Goal: Task Accomplishment & Management: Complete application form

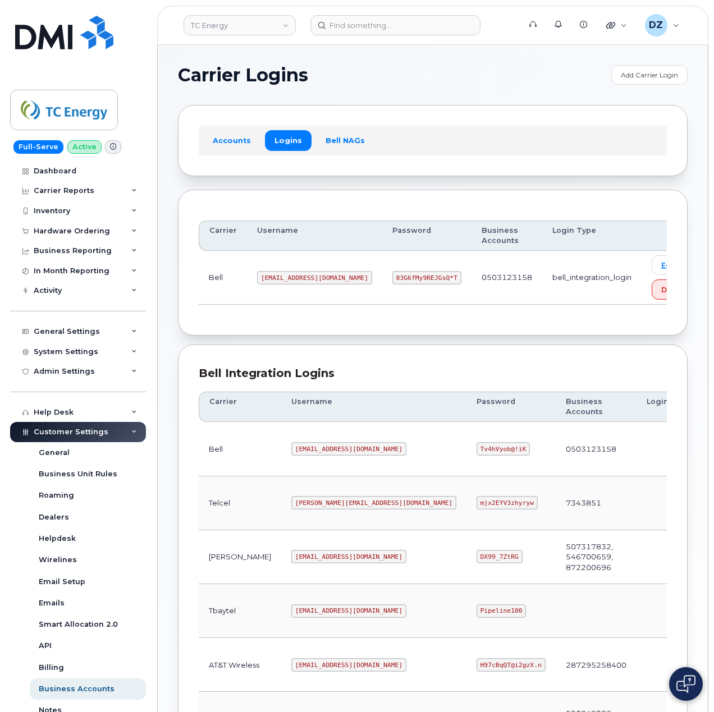
scroll to position [303, 0]
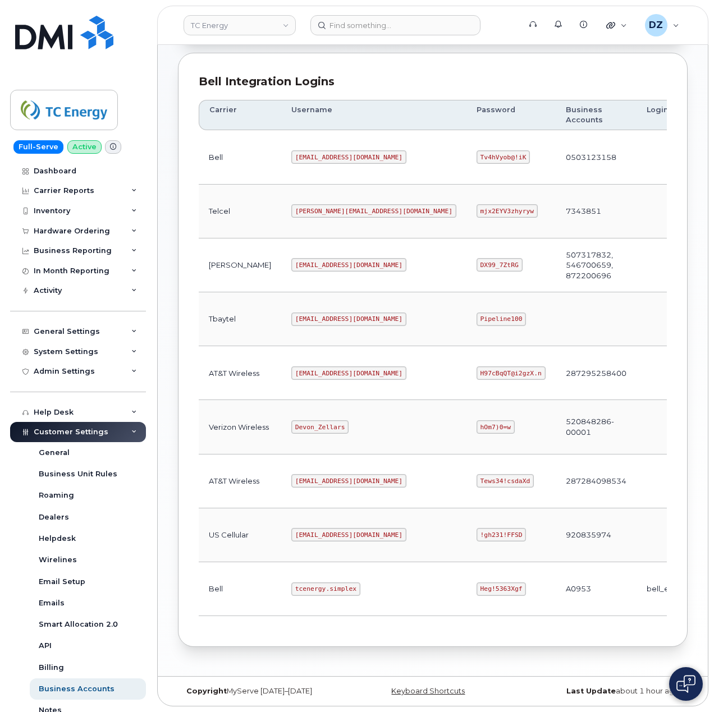
click at [291, 583] on code "tcenergy.simplex" at bounding box center [325, 589] width 69 height 13
click at [301, 586] on code "tcenergy.simplex" at bounding box center [325, 589] width 69 height 13
copy code "tcenergy.simplex"
click at [477, 585] on code "Heg!5363Xgf" at bounding box center [502, 589] width 50 height 13
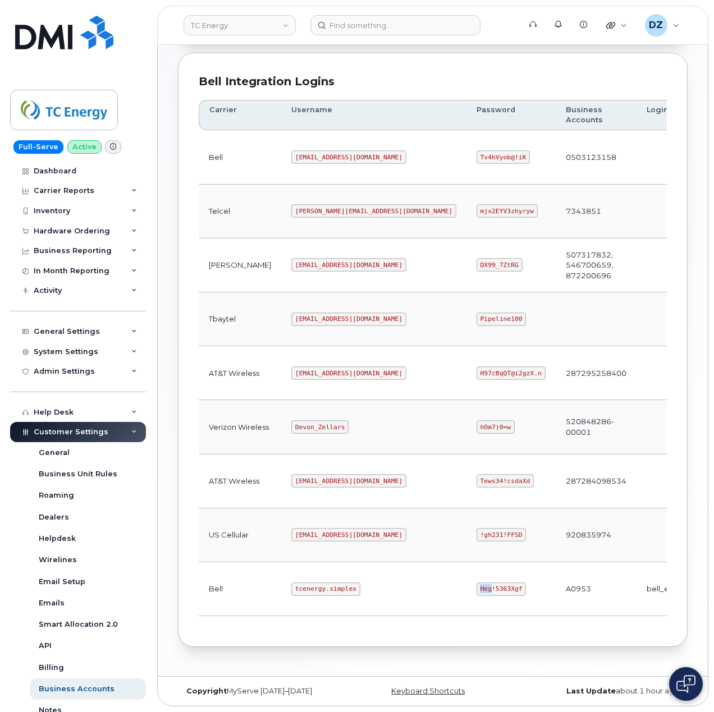
click at [477, 585] on code "Heg!5363Xgf" at bounding box center [502, 589] width 50 height 13
click at [477, 586] on code "Heg!5363Xgf" at bounding box center [502, 589] width 50 height 13
copy code "Heg!5363Xgf"
click at [291, 589] on code "tcenergy.simplex" at bounding box center [325, 589] width 69 height 13
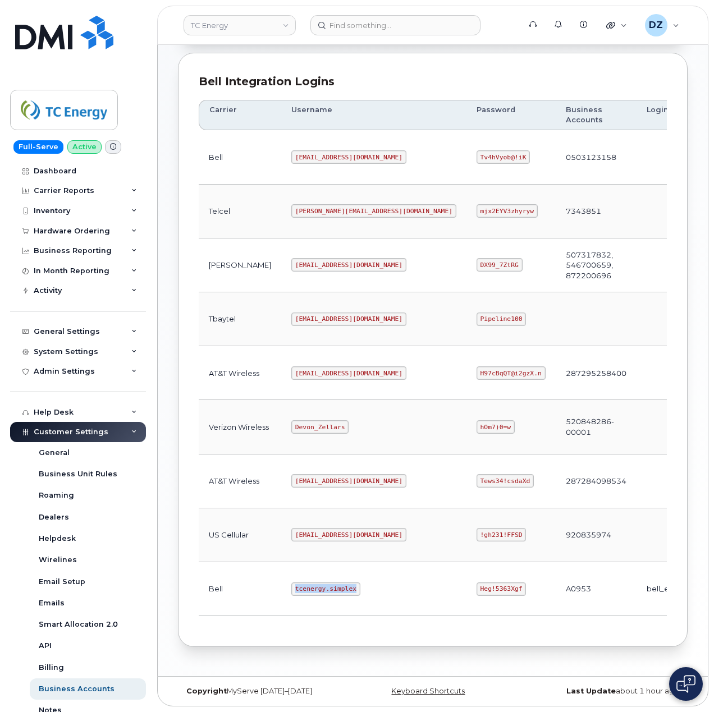
click at [310, 584] on code "tcenergy.simplex" at bounding box center [325, 589] width 69 height 13
copy code "tcenergy.simplex"
click at [477, 586] on code "Heg!5363Xgf" at bounding box center [502, 589] width 50 height 13
click at [477, 583] on code "Heg!5363Xgf" at bounding box center [502, 589] width 50 height 13
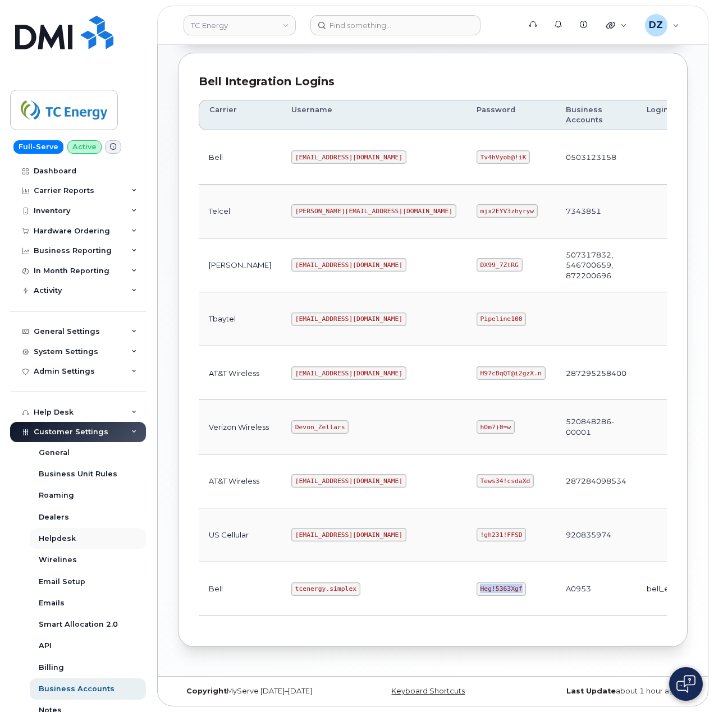
copy code "Heg!5363Xgf"
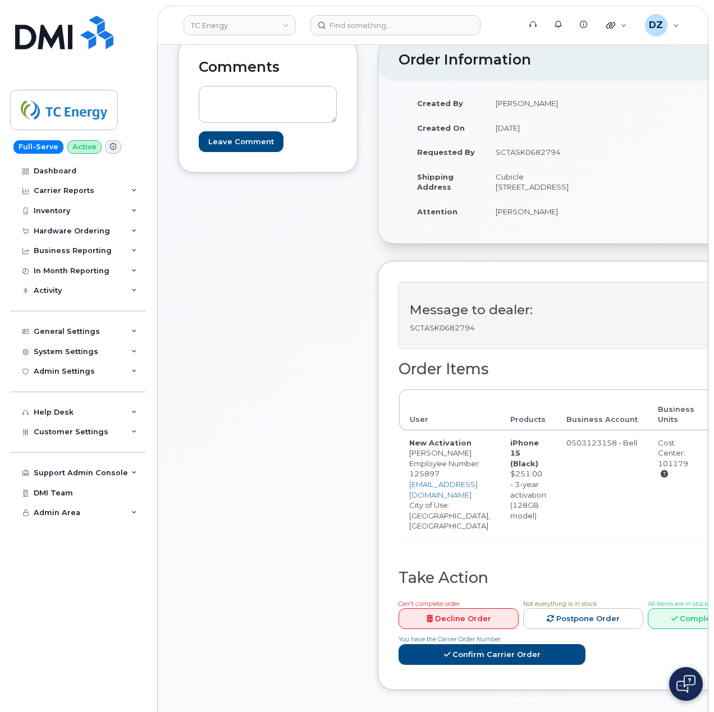
scroll to position [149, 0]
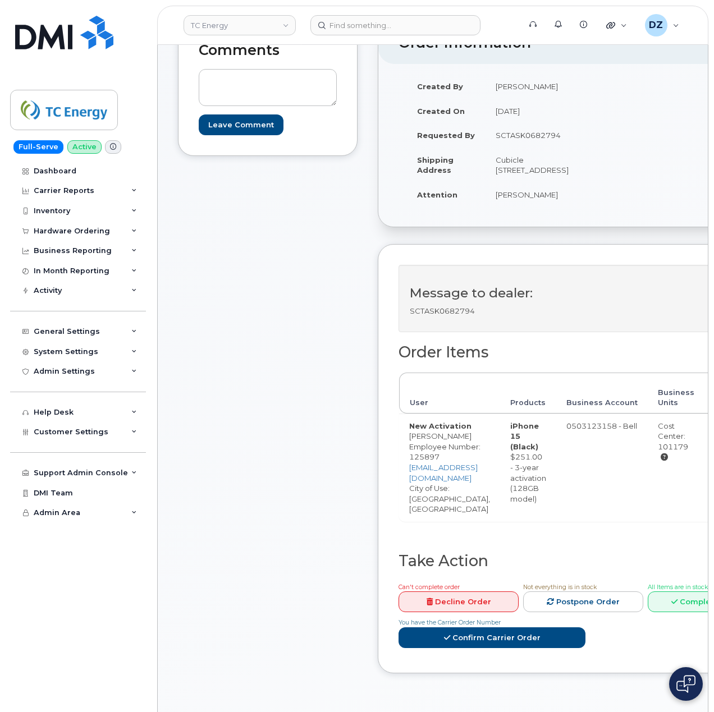
click at [421, 450] on td "New Activation [PERSON_NAME] Employee Number: 125897 [EMAIL_ADDRESS][DOMAIN_NAM…" at bounding box center [449, 468] width 101 height 108
click at [438, 445] on td "New Activation [PERSON_NAME] Employee Number: 125897 [EMAIL_ADDRESS][DOMAIN_NAM…" at bounding box center [449, 468] width 101 height 108
copy td "[PERSON_NAME]"
click at [512, 148] on td "Cubicle [STREET_ADDRESS]" at bounding box center [533, 165] width 94 height 35
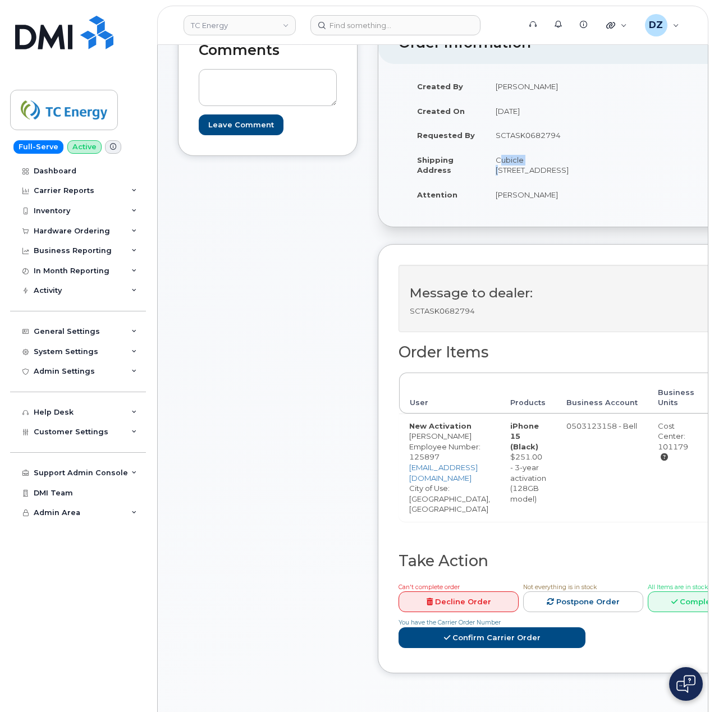
click at [512, 148] on td "Cubicle [STREET_ADDRESS]" at bounding box center [533, 165] width 94 height 35
click at [531, 148] on td "Cubicle [STREET_ADDRESS]" at bounding box center [533, 165] width 94 height 35
copy td "Cubicle 2418C"
click at [537, 149] on td "Cubicle [STREET_ADDRESS]" at bounding box center [533, 165] width 94 height 35
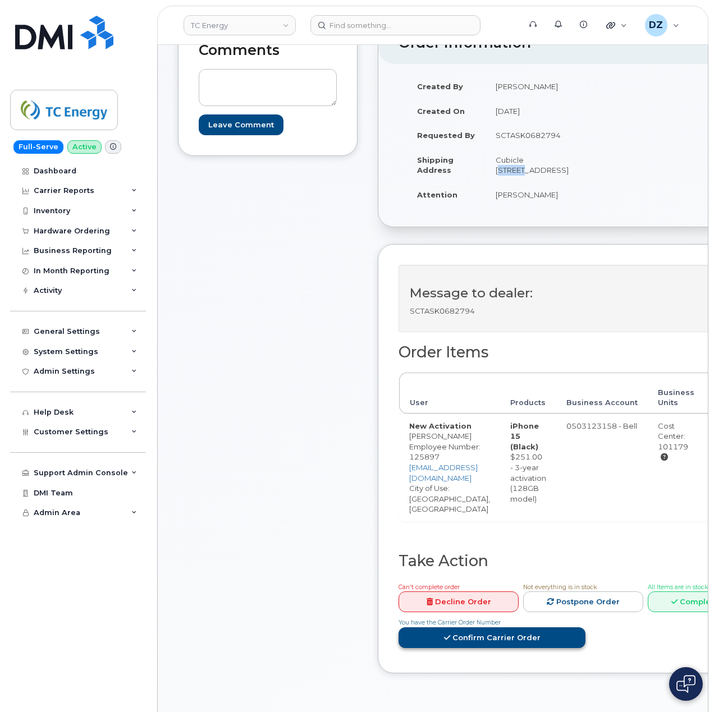
click at [553, 647] on link "Confirm Carrier Order" at bounding box center [492, 638] width 187 height 21
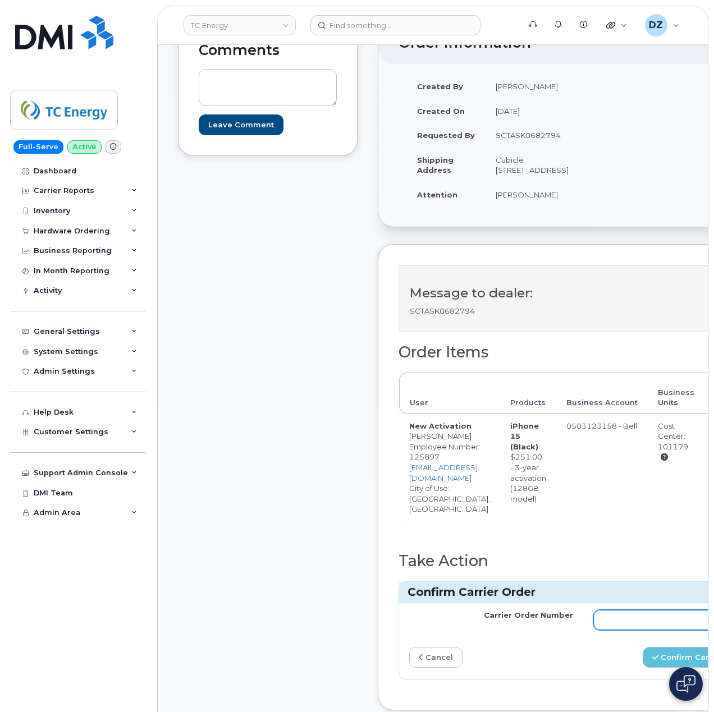
click at [663, 621] on input "Carrier Order Number" at bounding box center [675, 620] width 164 height 20
paste input "3004210"
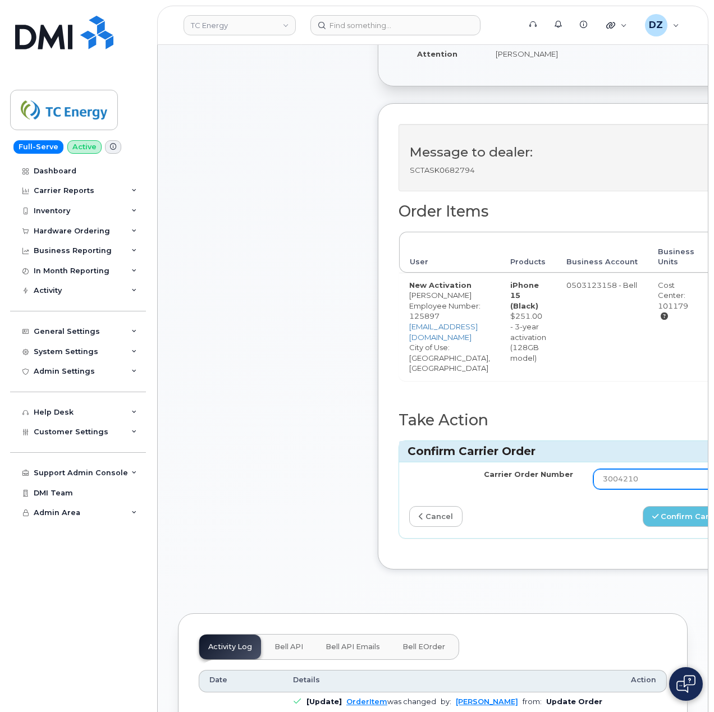
scroll to position [299, 0]
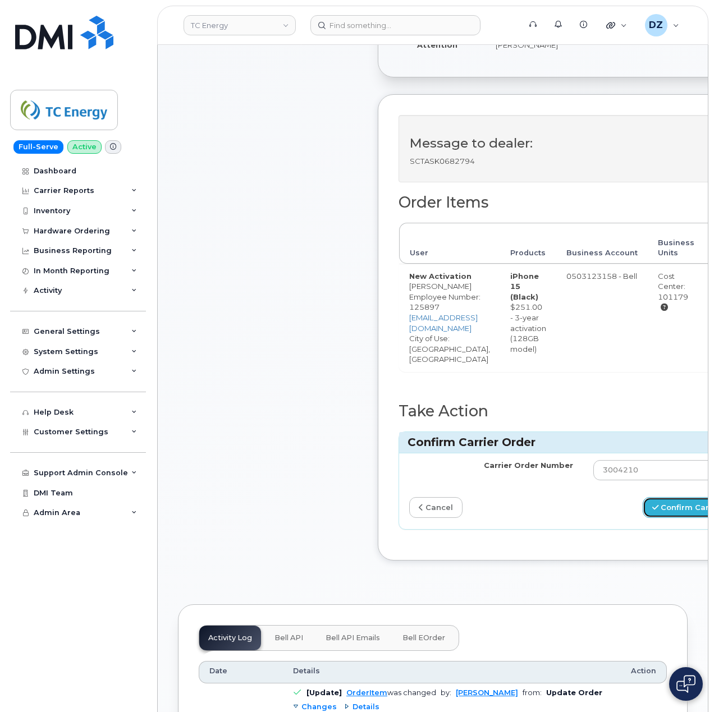
click at [678, 518] on button "Confirm Carrier Order" at bounding box center [701, 507] width 116 height 21
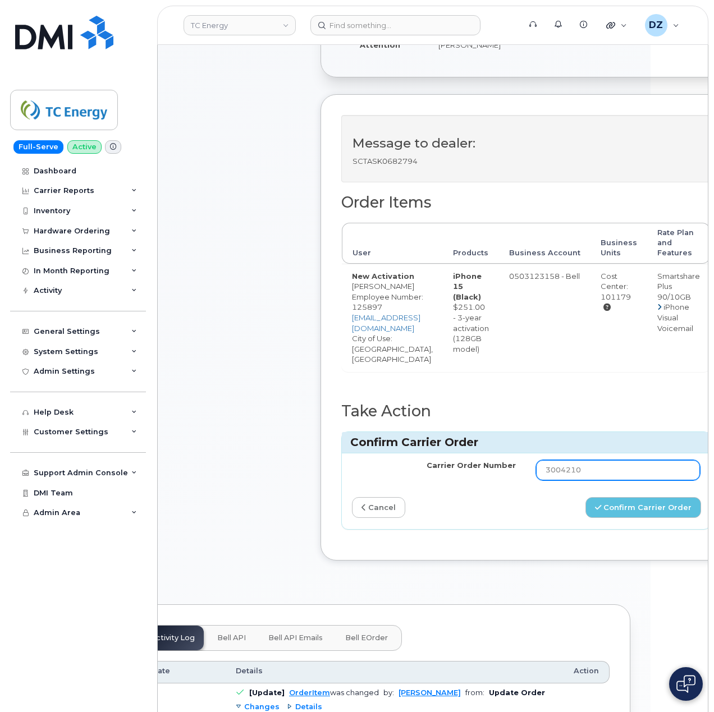
click at [628, 481] on input "3004210" at bounding box center [618, 470] width 164 height 20
click at [548, 474] on input "3004210" at bounding box center [618, 470] width 164 height 20
type input "3004210"
click at [684, 502] on button "Confirm Carrier Order" at bounding box center [644, 507] width 116 height 21
